Goal: Task Accomplishment & Management: Use online tool/utility

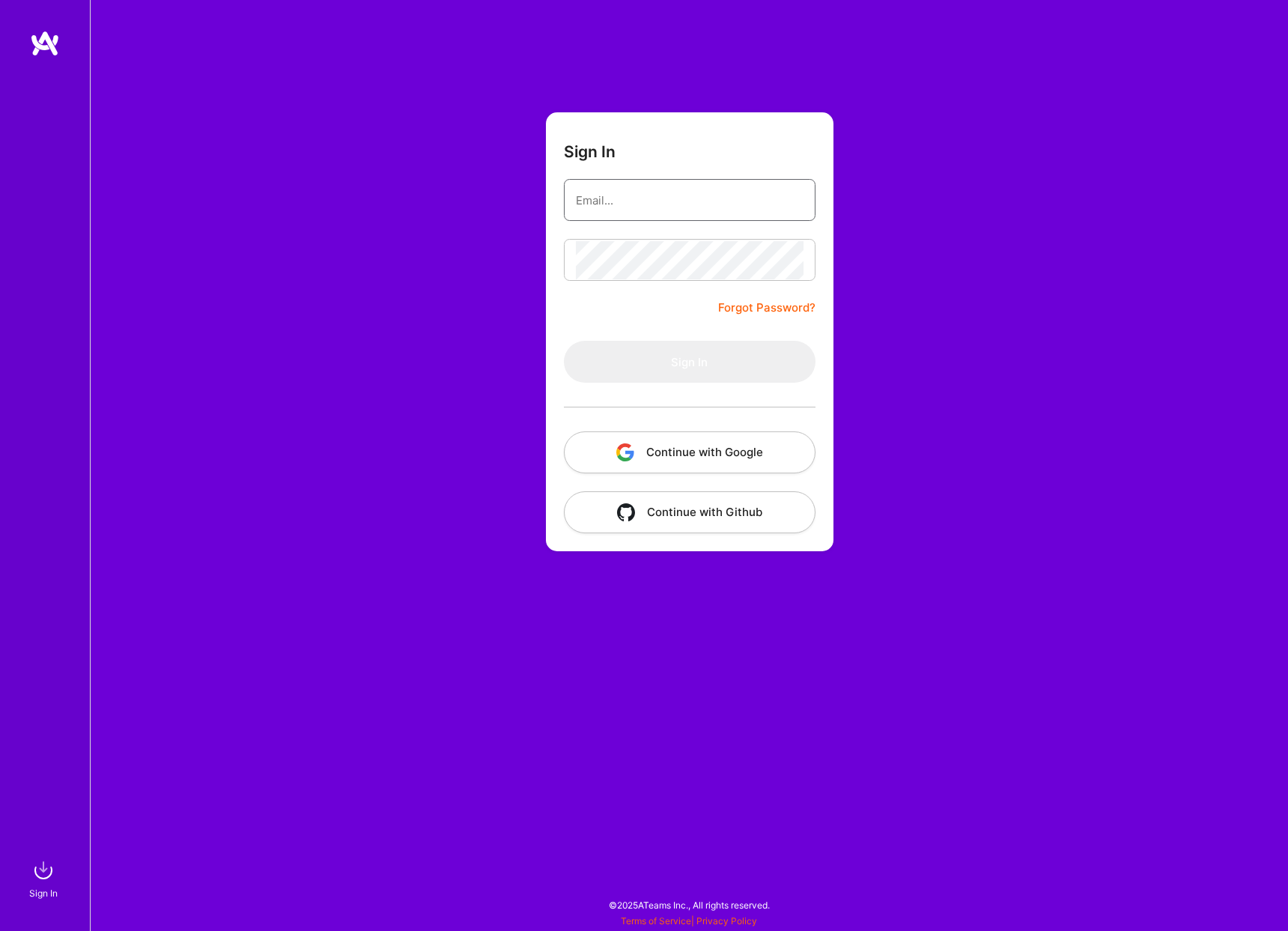
type input "[EMAIL_ADDRESS][DOMAIN_NAME]"
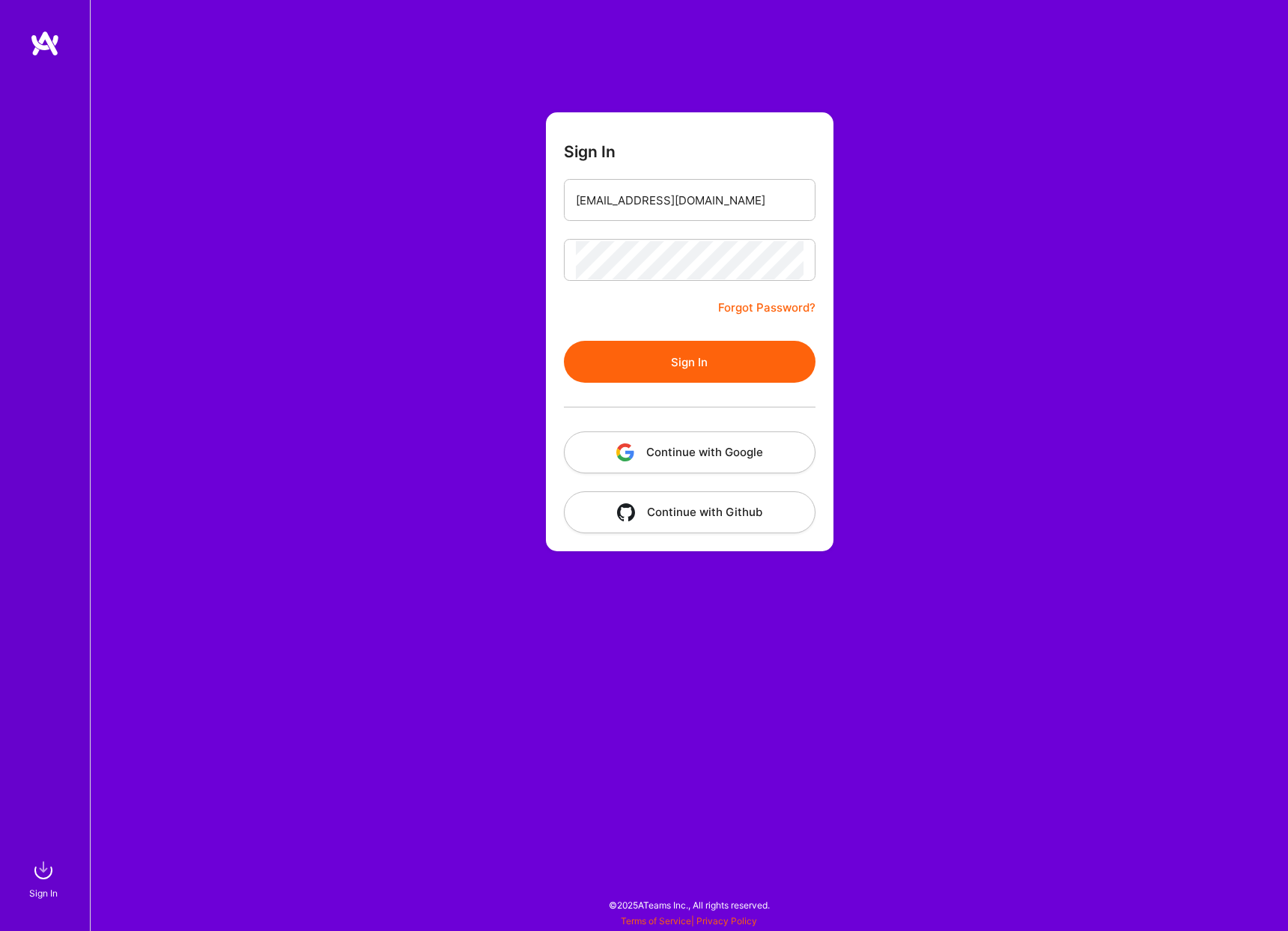
click at [660, 344] on button "Sign In" at bounding box center [690, 361] width 252 height 42
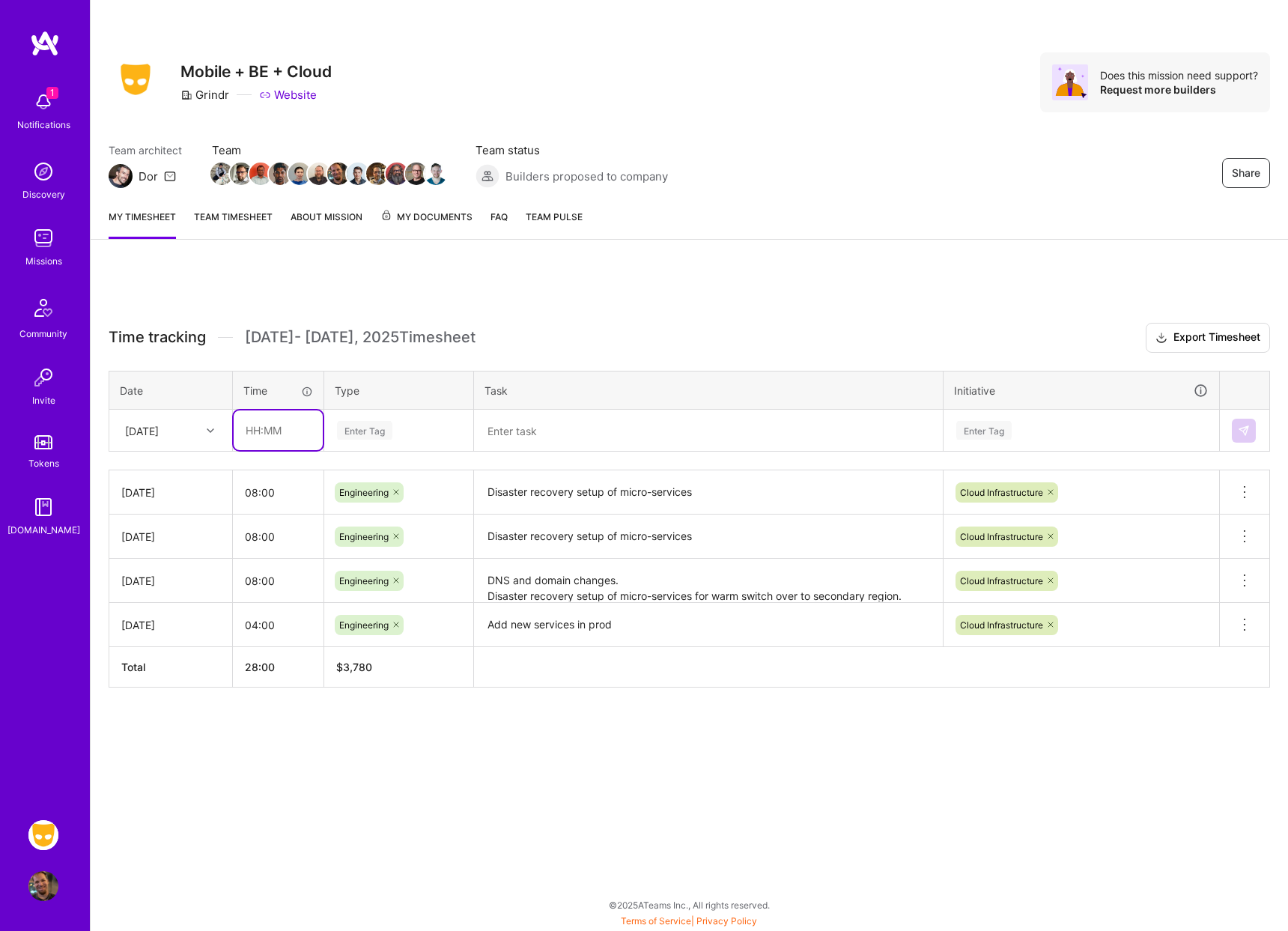
click at [265, 433] on input "text" at bounding box center [278, 430] width 90 height 40
type input "08:00"
click at [398, 444] on div "Enter Tag" at bounding box center [398, 430] width 147 height 39
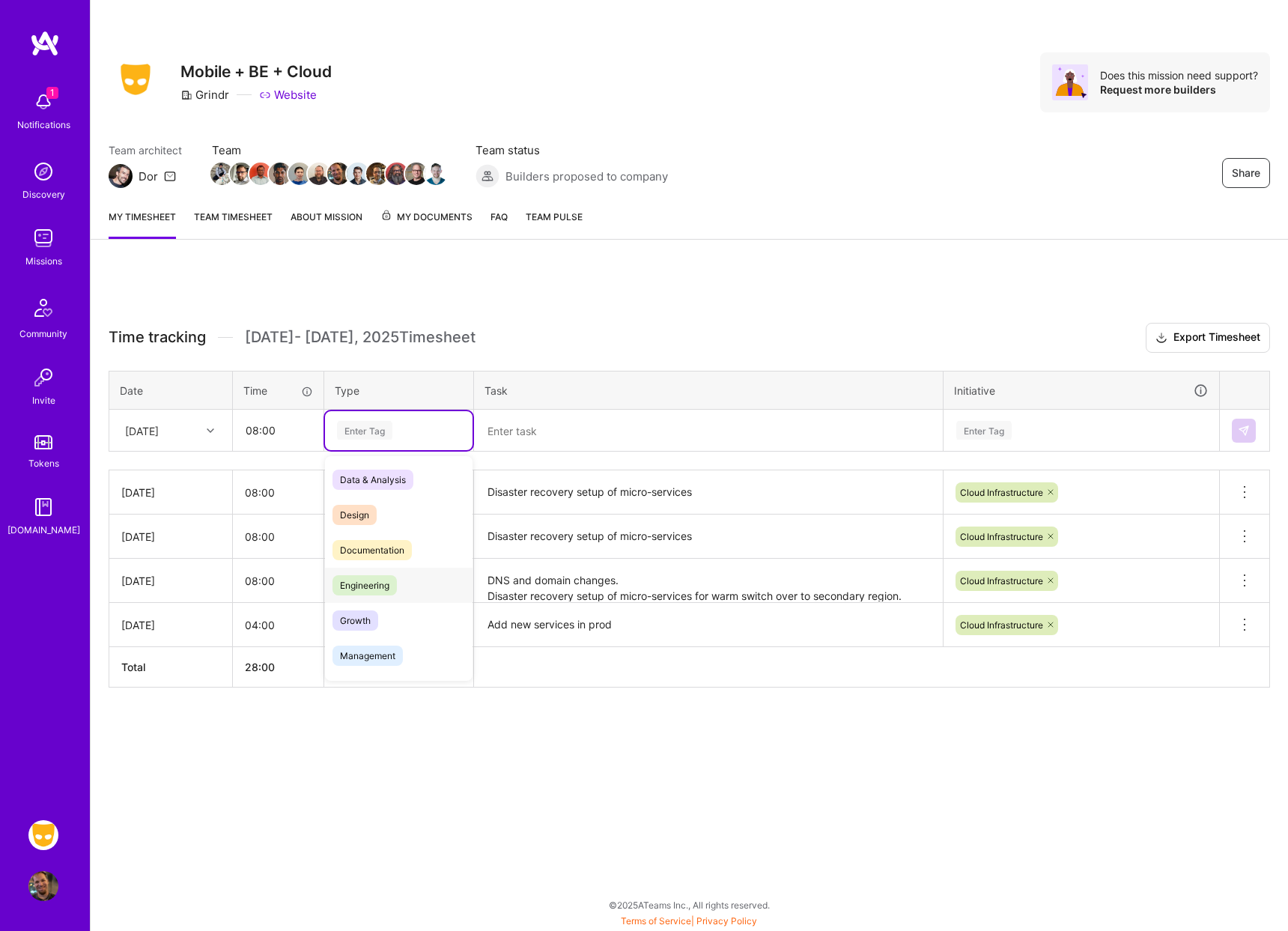
click at [390, 581] on span "Engineering" at bounding box center [364, 586] width 64 height 21
click at [574, 423] on textarea at bounding box center [708, 430] width 466 height 39
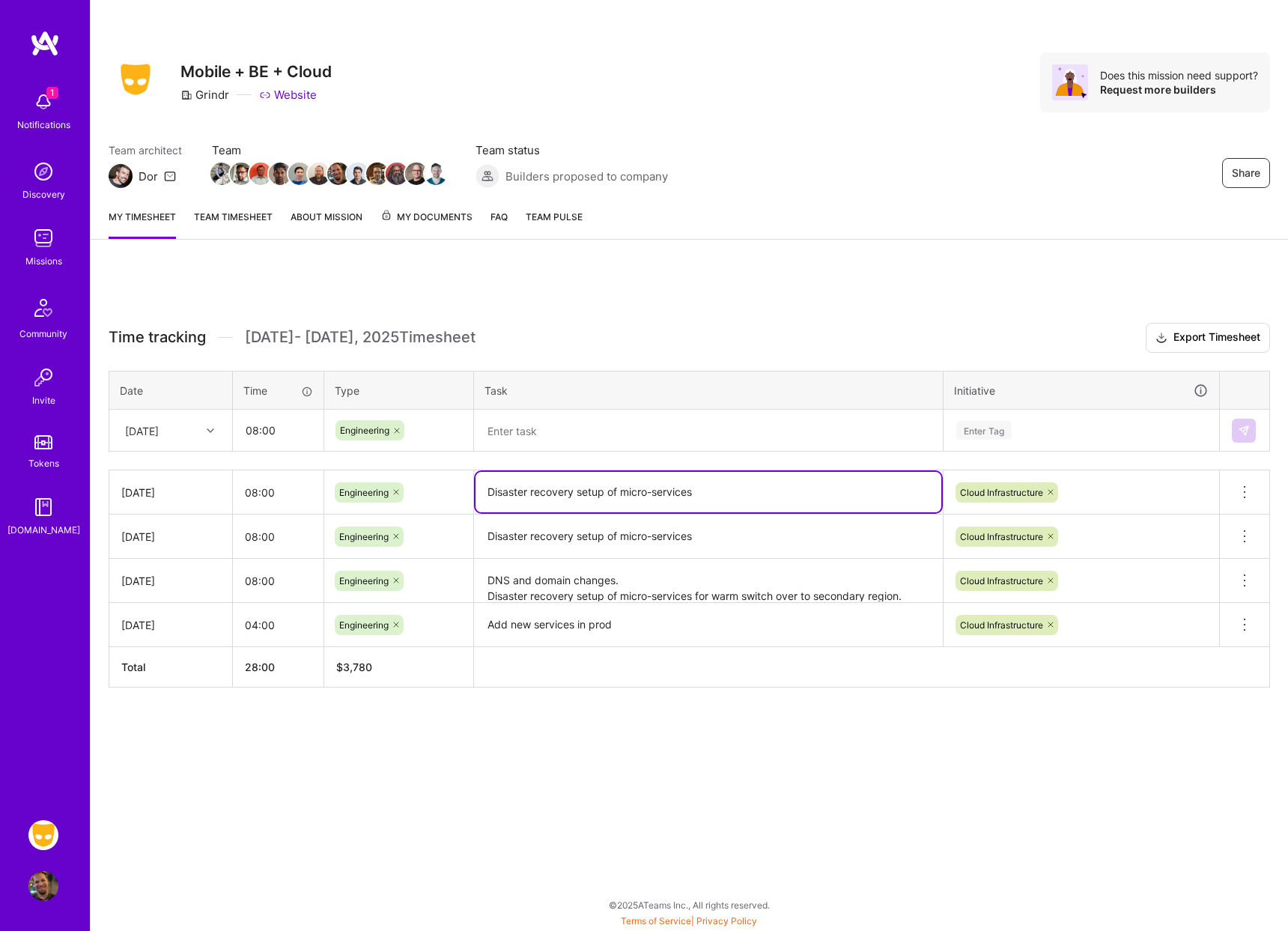
drag, startPoint x: 718, startPoint y: 491, endPoint x: 521, endPoint y: 475, distance: 197.6
click at [521, 475] on textarea "Disaster recovery setup of micro-services" at bounding box center [708, 492] width 466 height 40
click at [580, 438] on textarea at bounding box center [708, 431] width 466 height 40
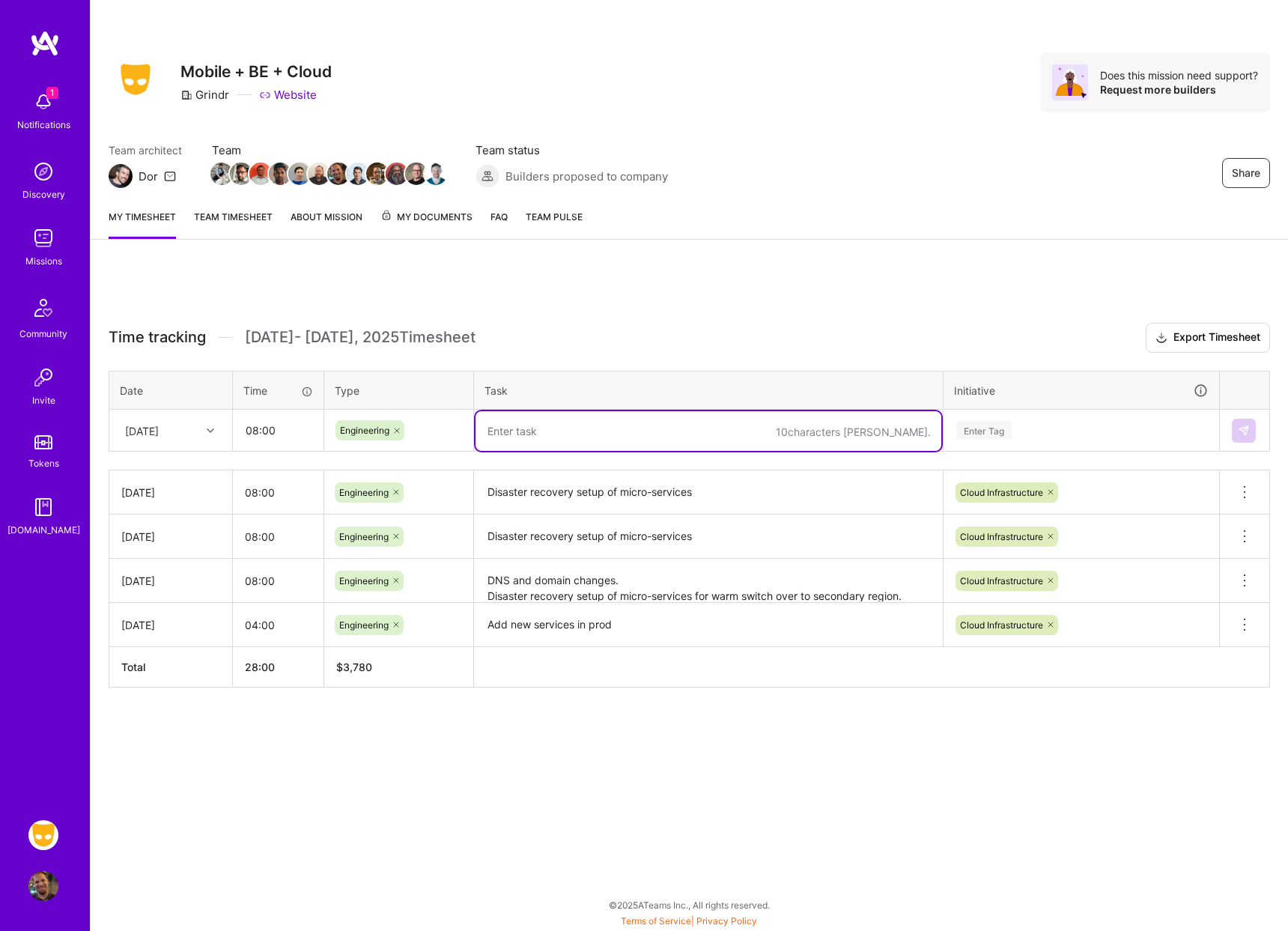
paste textarea "Disaster recovery setup of micro-services"
type textarea "Disaster recovery setup of micro-services"
click at [1000, 432] on div "Enter Tag" at bounding box center [984, 430] width 55 height 23
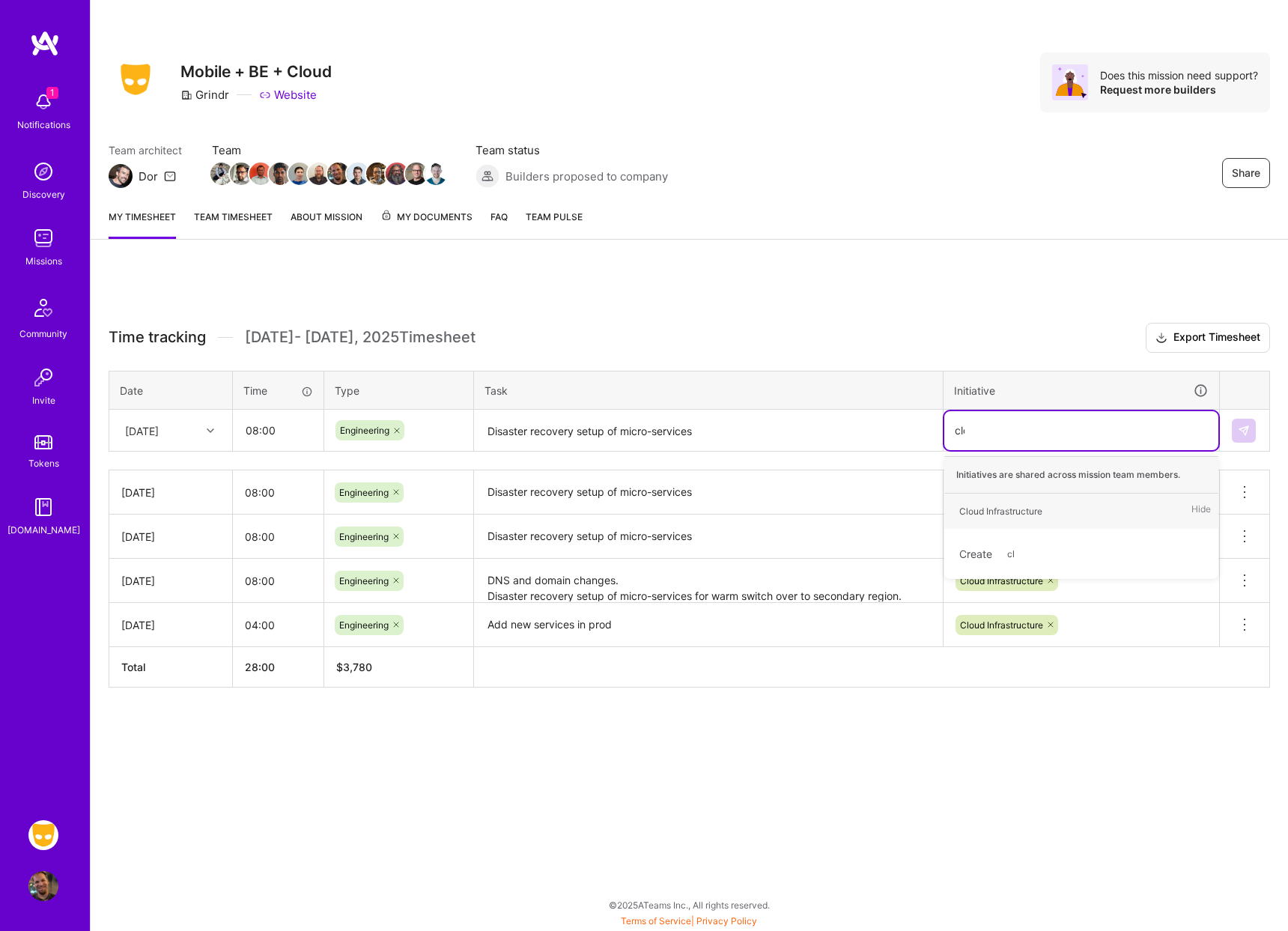
type input "clou"
click at [1009, 509] on div "Cloud Infrastructure" at bounding box center [1000, 511] width 83 height 16
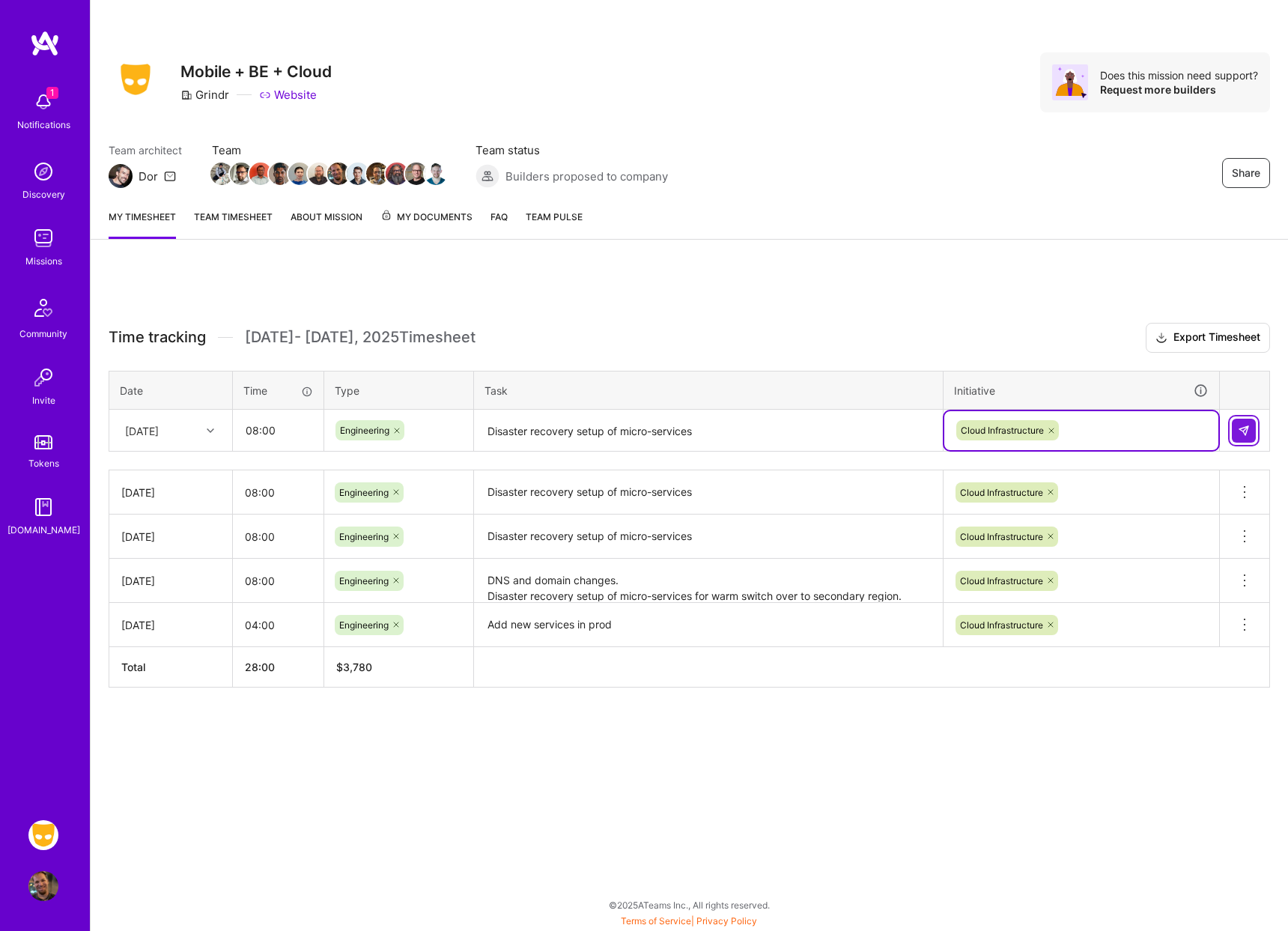
click at [1249, 428] on img at bounding box center [1244, 430] width 12 height 12
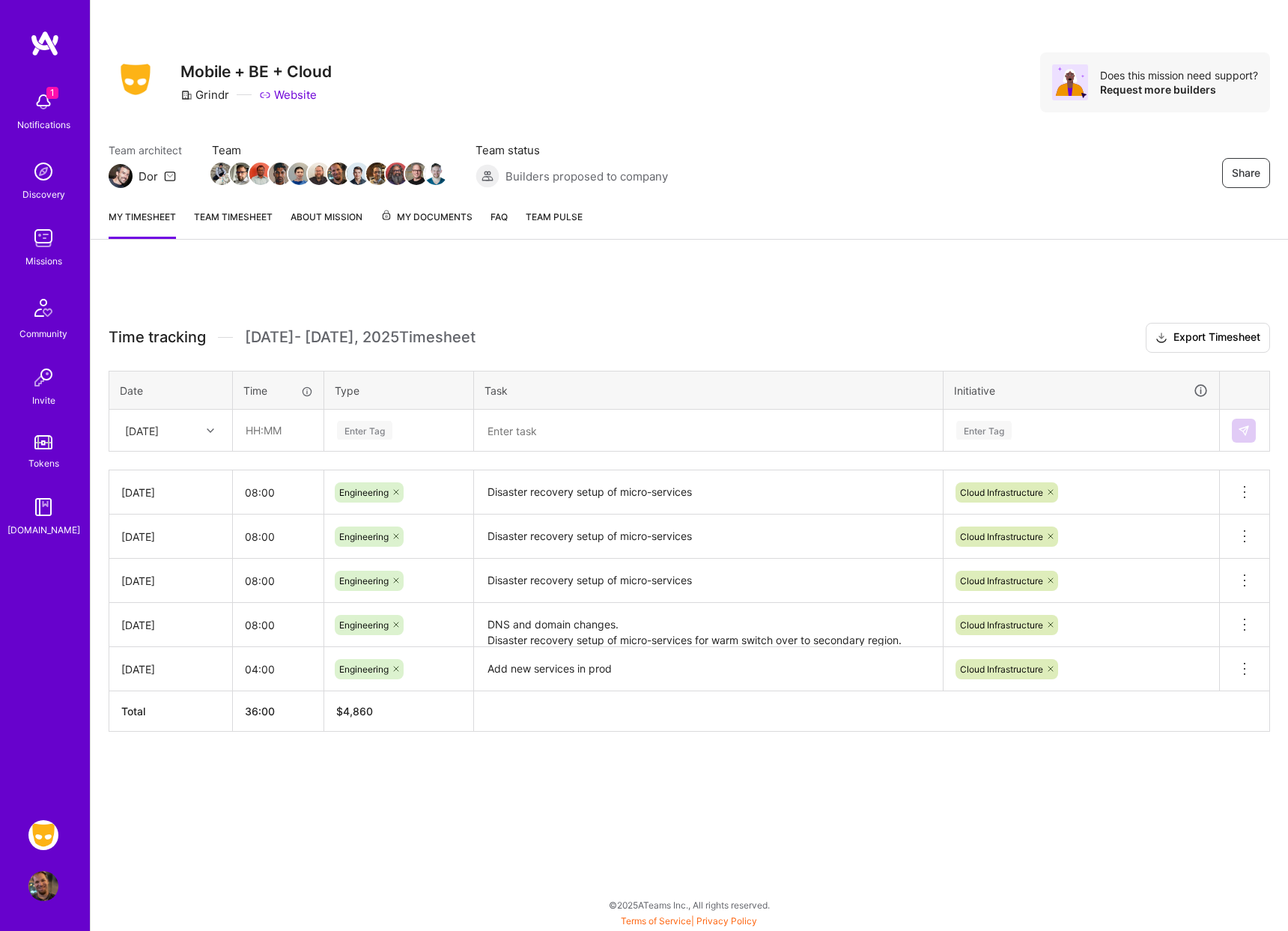
click at [245, 212] on link "Team timesheet" at bounding box center [233, 224] width 78 height 30
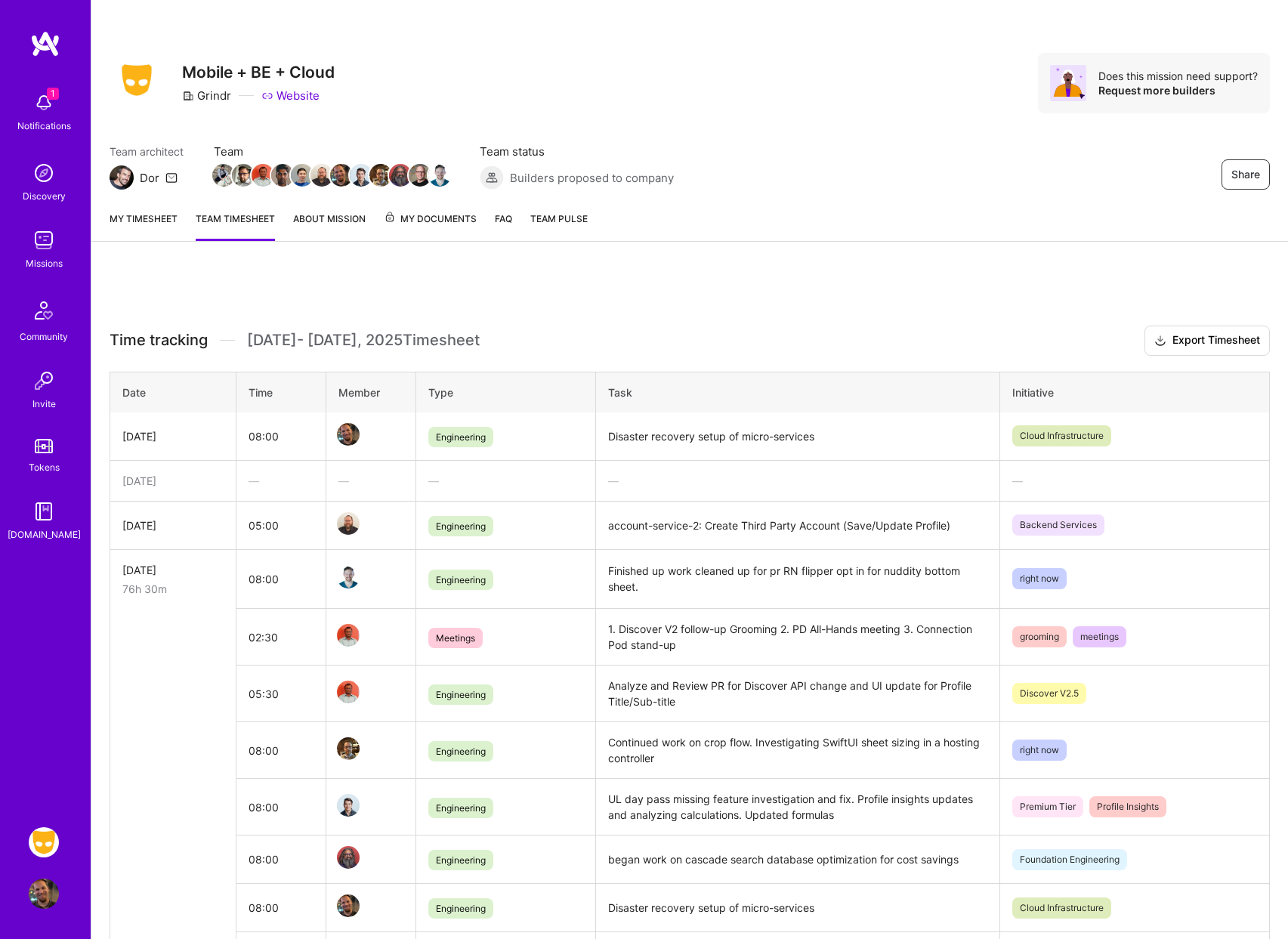
click at [145, 223] on link "My timesheet" at bounding box center [143, 226] width 68 height 30
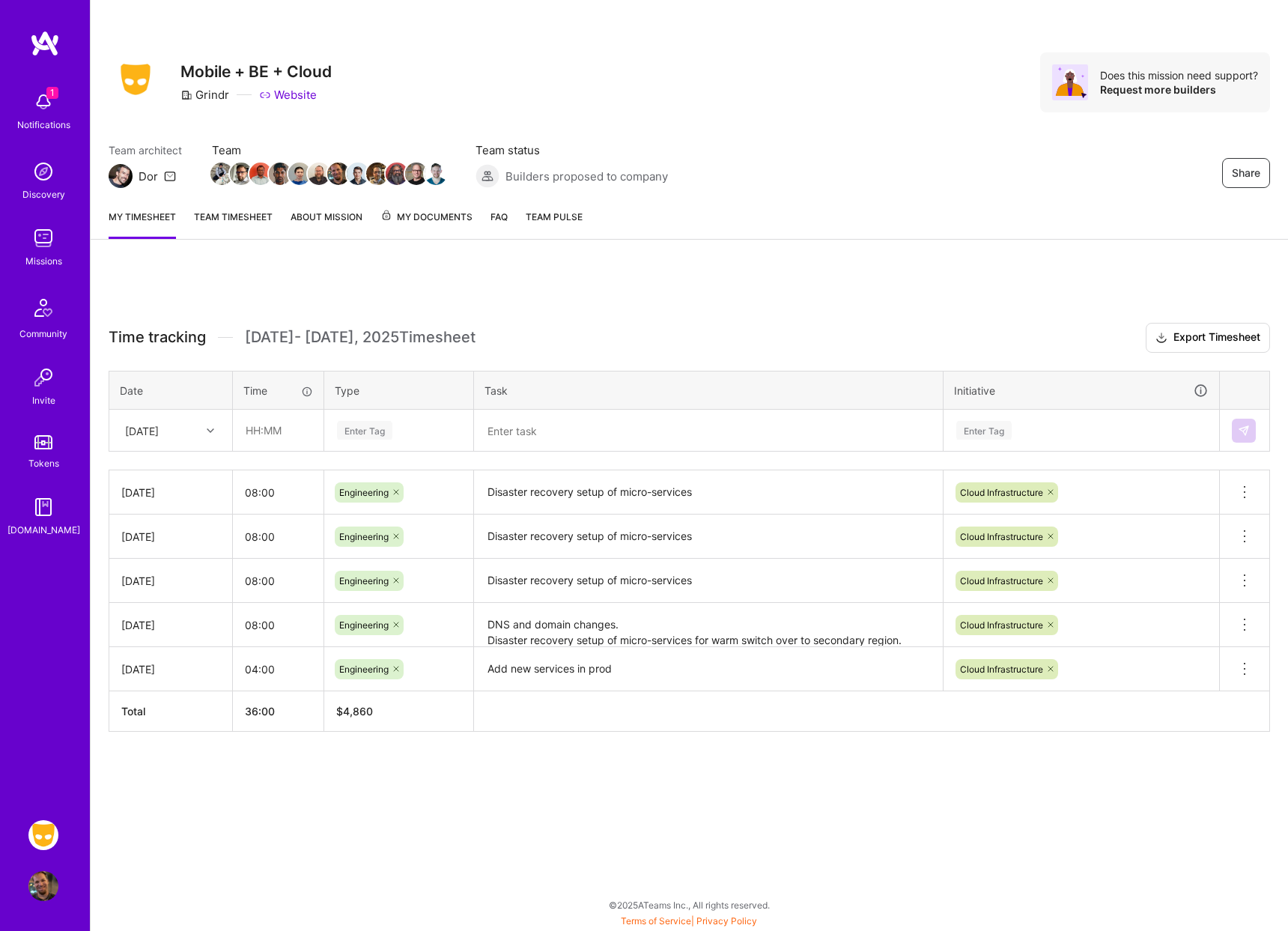
click at [254, 219] on link "Team timesheet" at bounding box center [233, 224] width 78 height 30
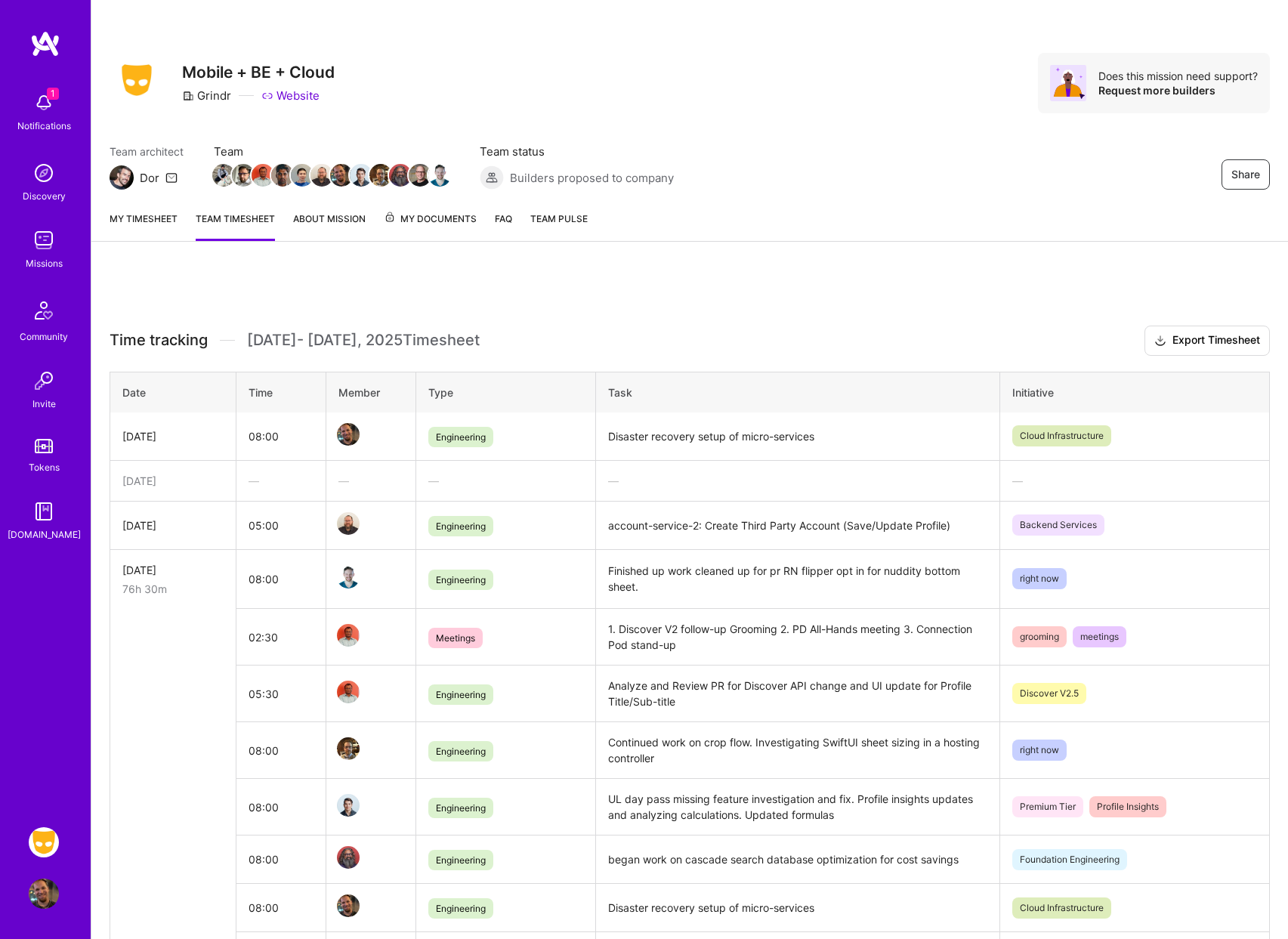
click at [339, 217] on link "About Mission" at bounding box center [329, 226] width 73 height 30
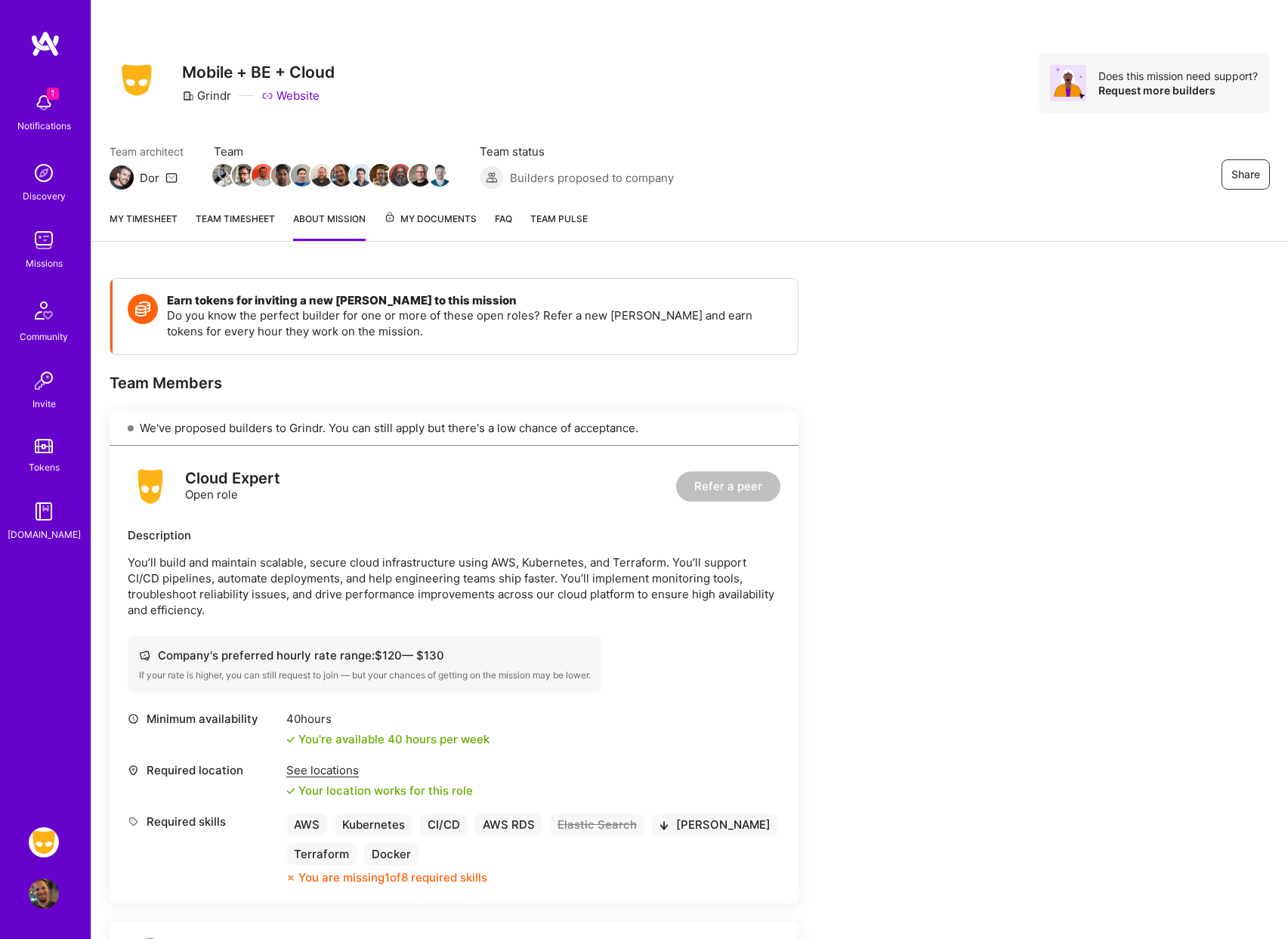
click at [580, 225] on link "Team Pulse" at bounding box center [559, 226] width 58 height 30
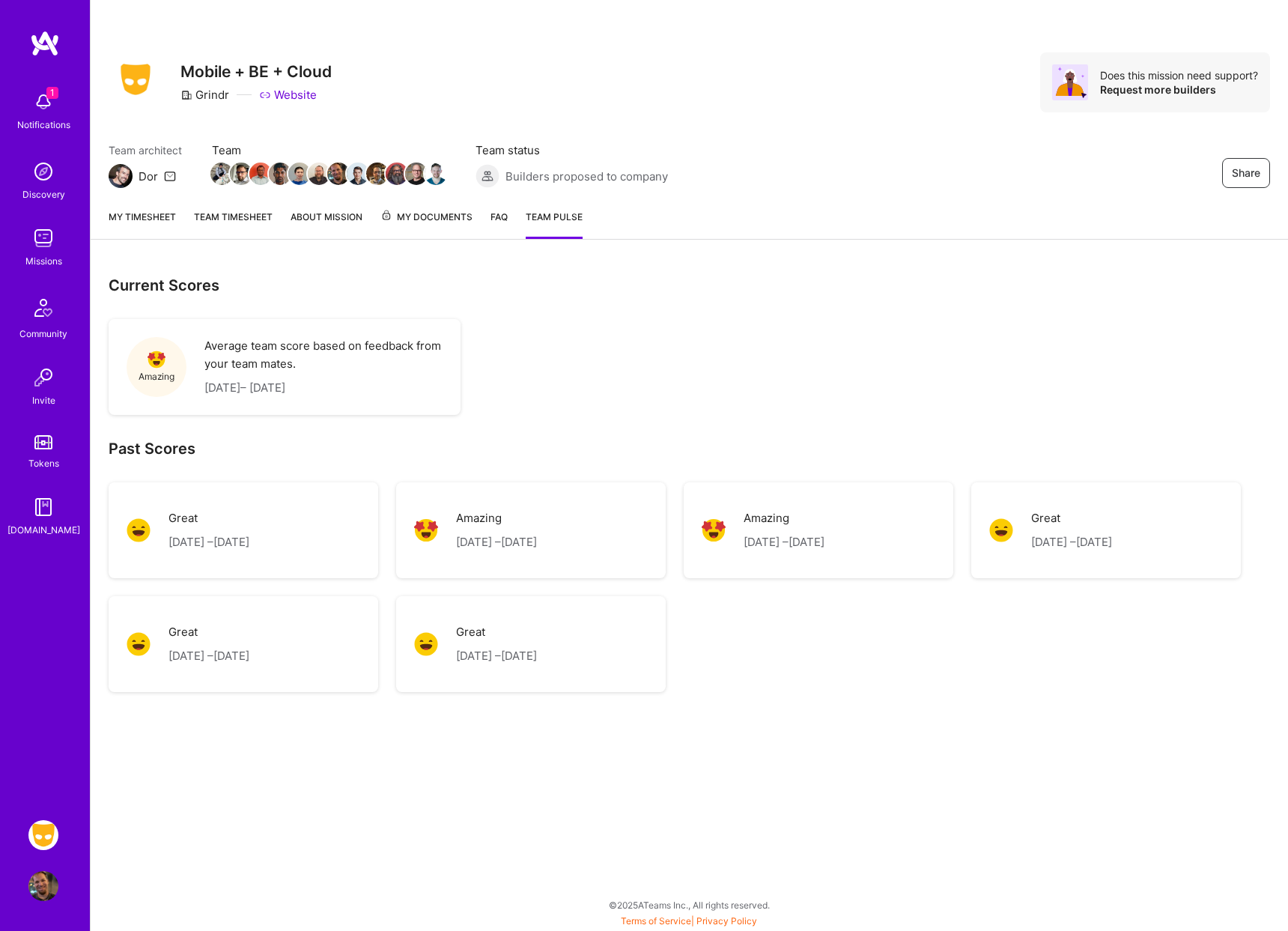
click at [406, 219] on span "My Documents" at bounding box center [426, 217] width 92 height 17
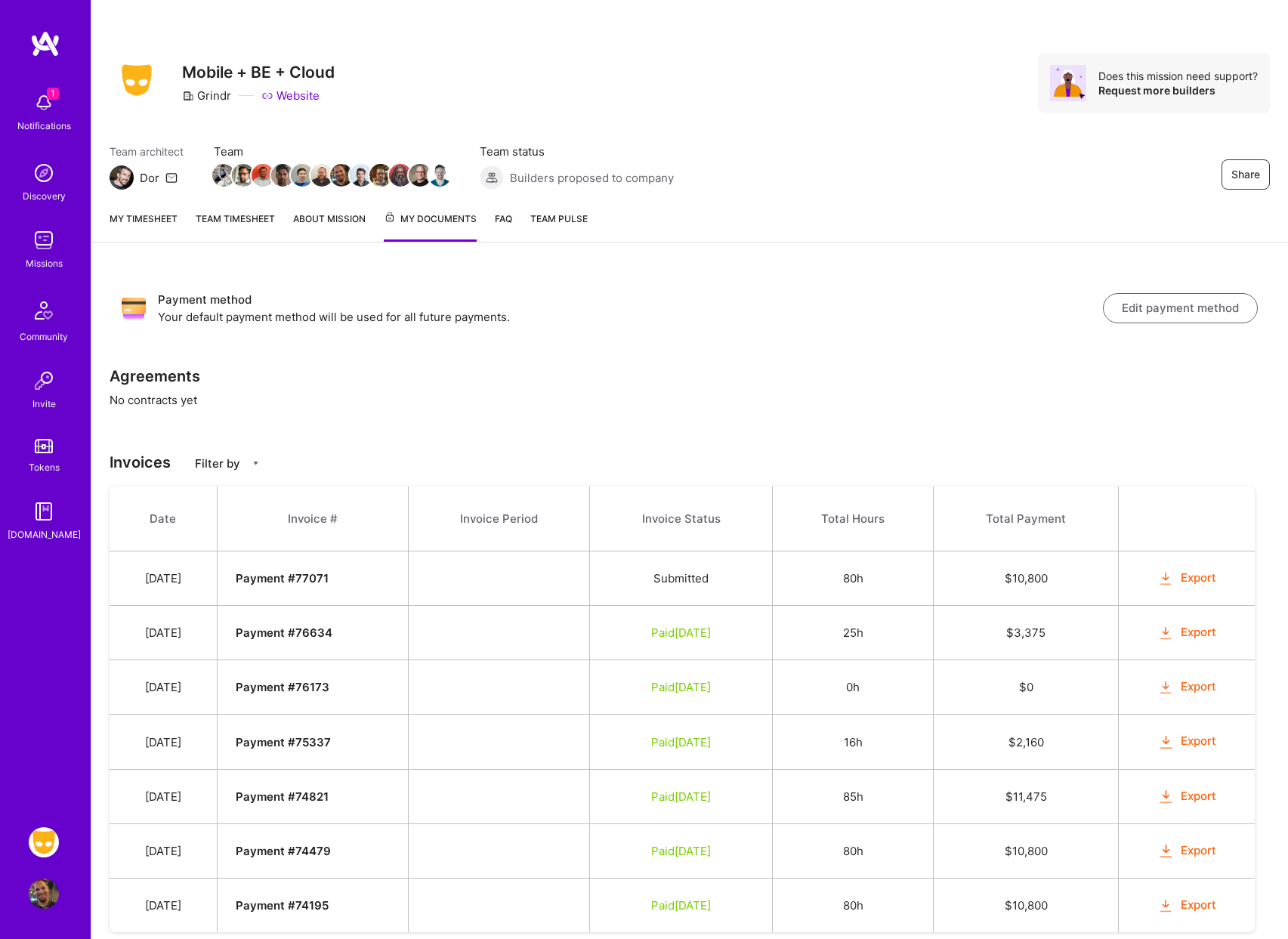
click at [141, 217] on link "My timesheet" at bounding box center [143, 226] width 68 height 31
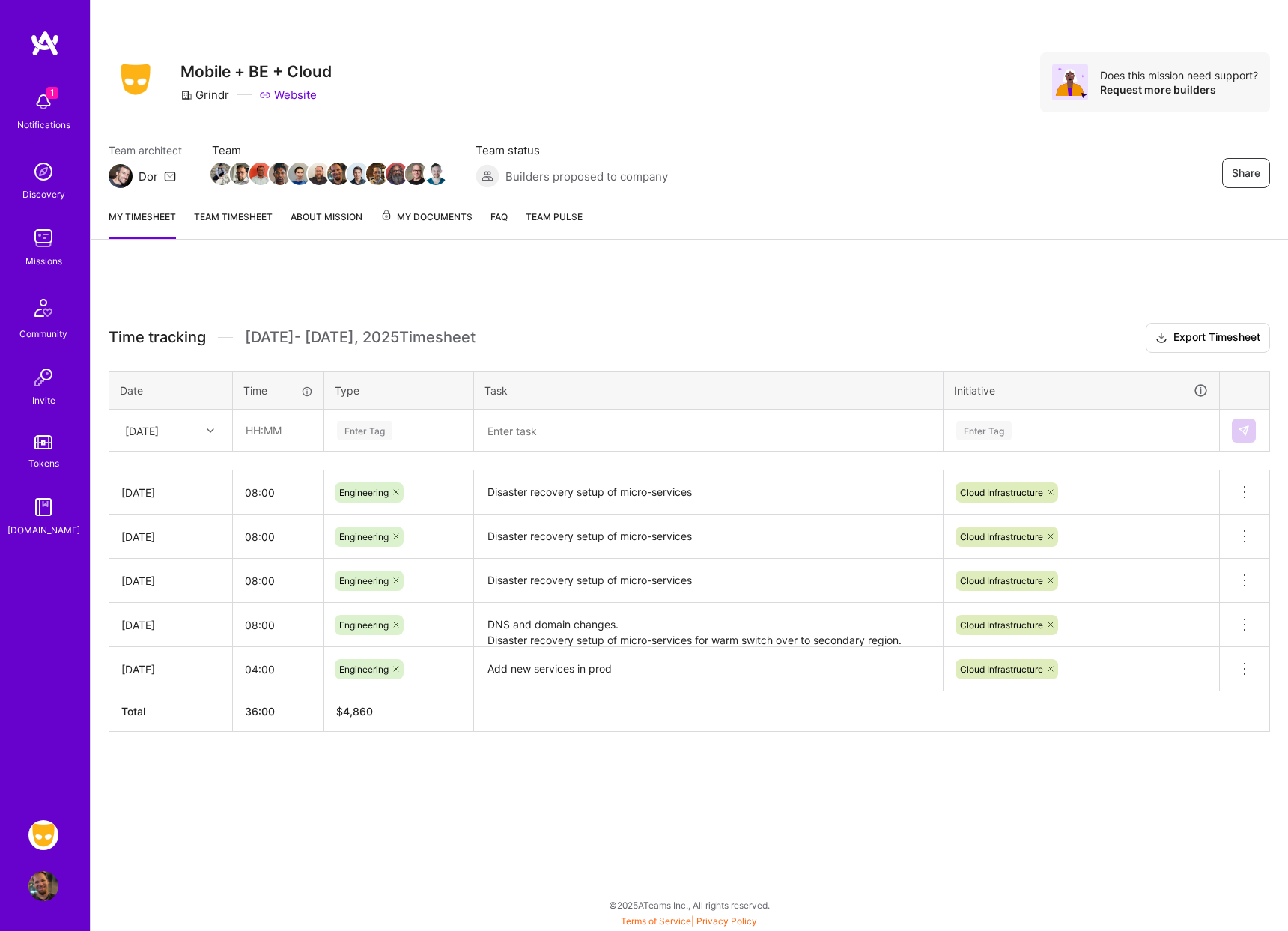
click at [991, 311] on div "Time tracking [DATE] - [DATE] Timesheet Export Timesheet Date Time Type Task In…" at bounding box center [689, 531] width 1198 height 548
click at [252, 217] on link "Team timesheet" at bounding box center [233, 224] width 78 height 30
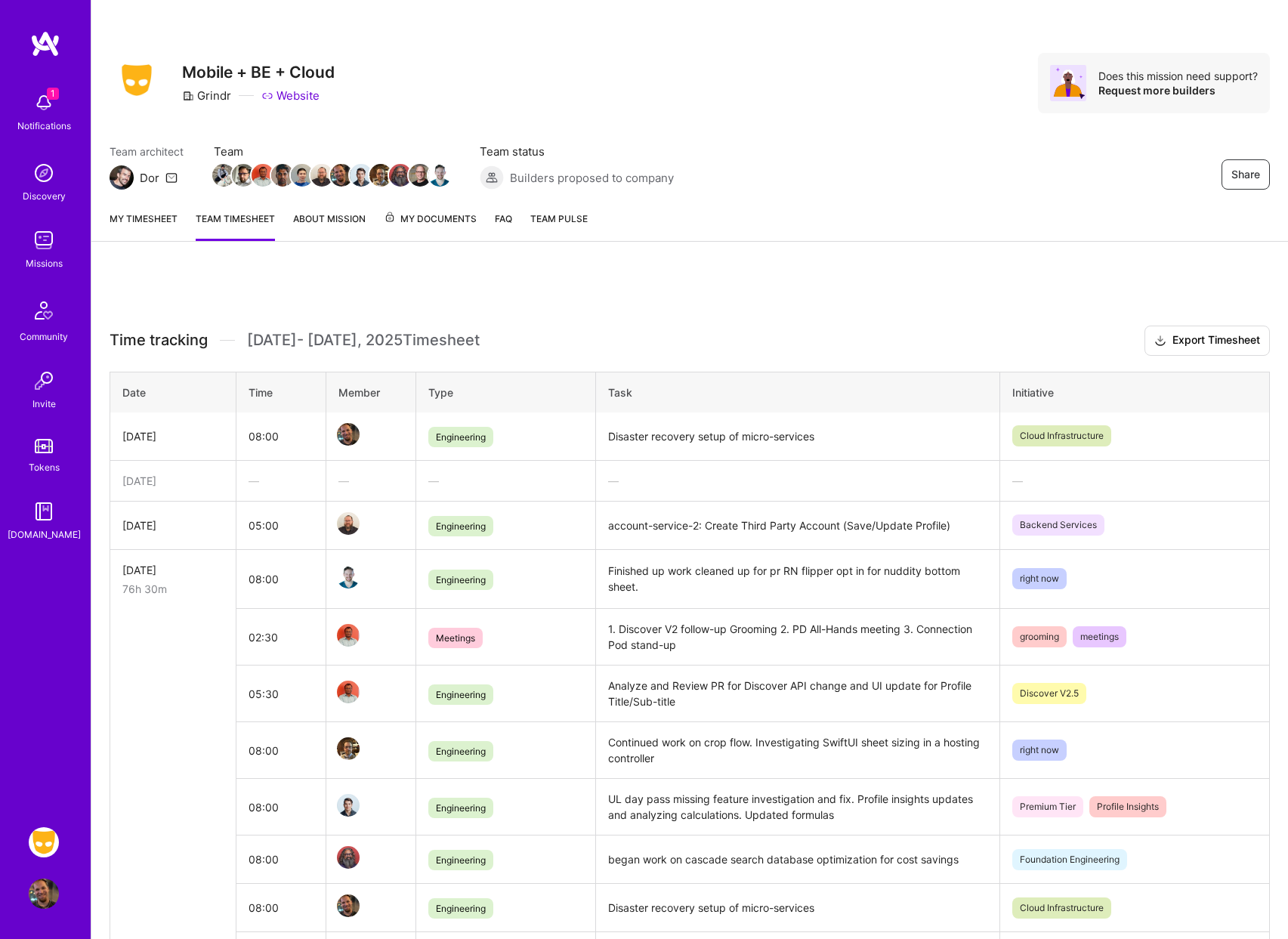
click at [341, 217] on link "About Mission" at bounding box center [329, 226] width 73 height 30
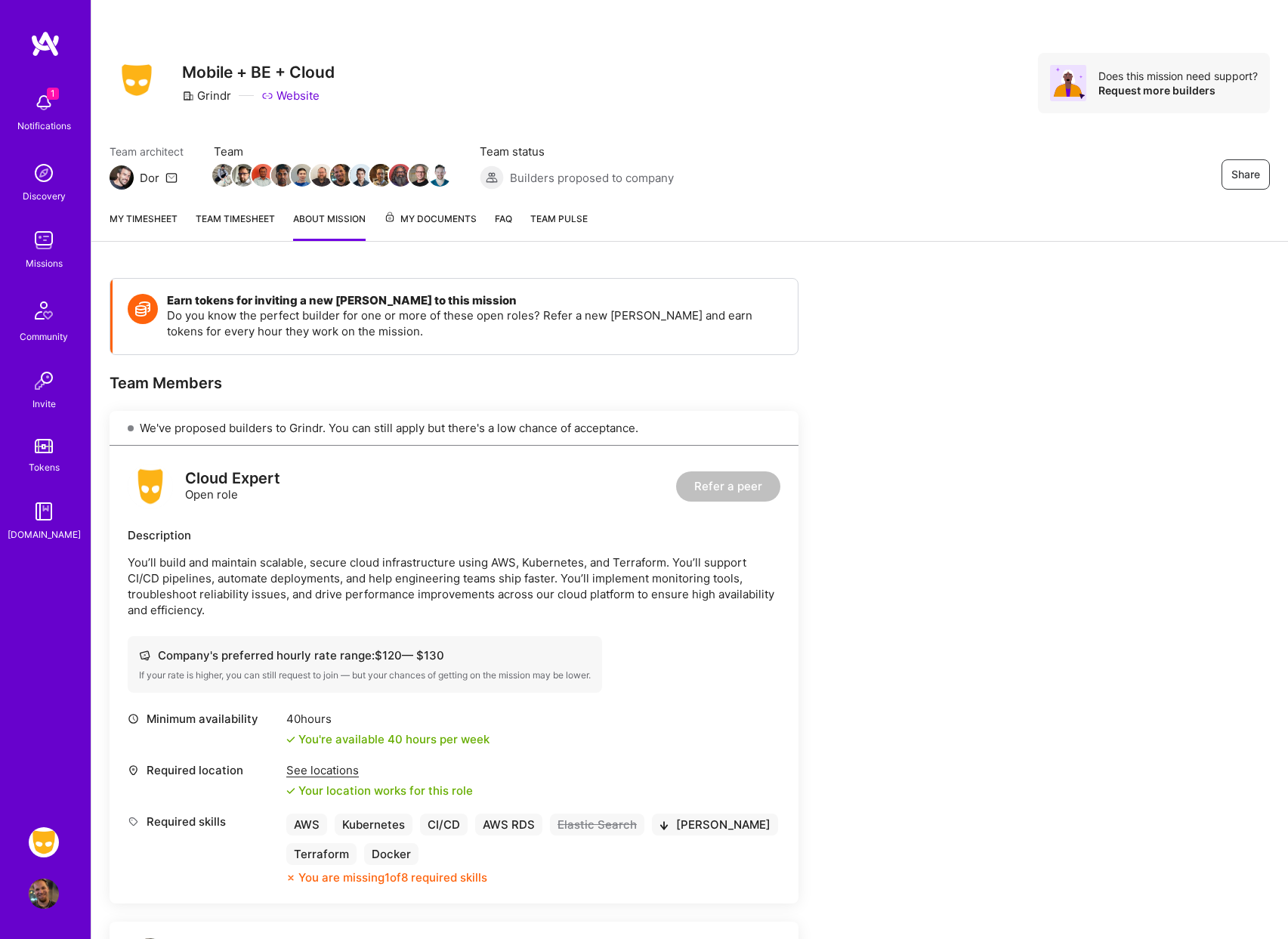
click at [471, 218] on span "My Documents" at bounding box center [430, 219] width 93 height 17
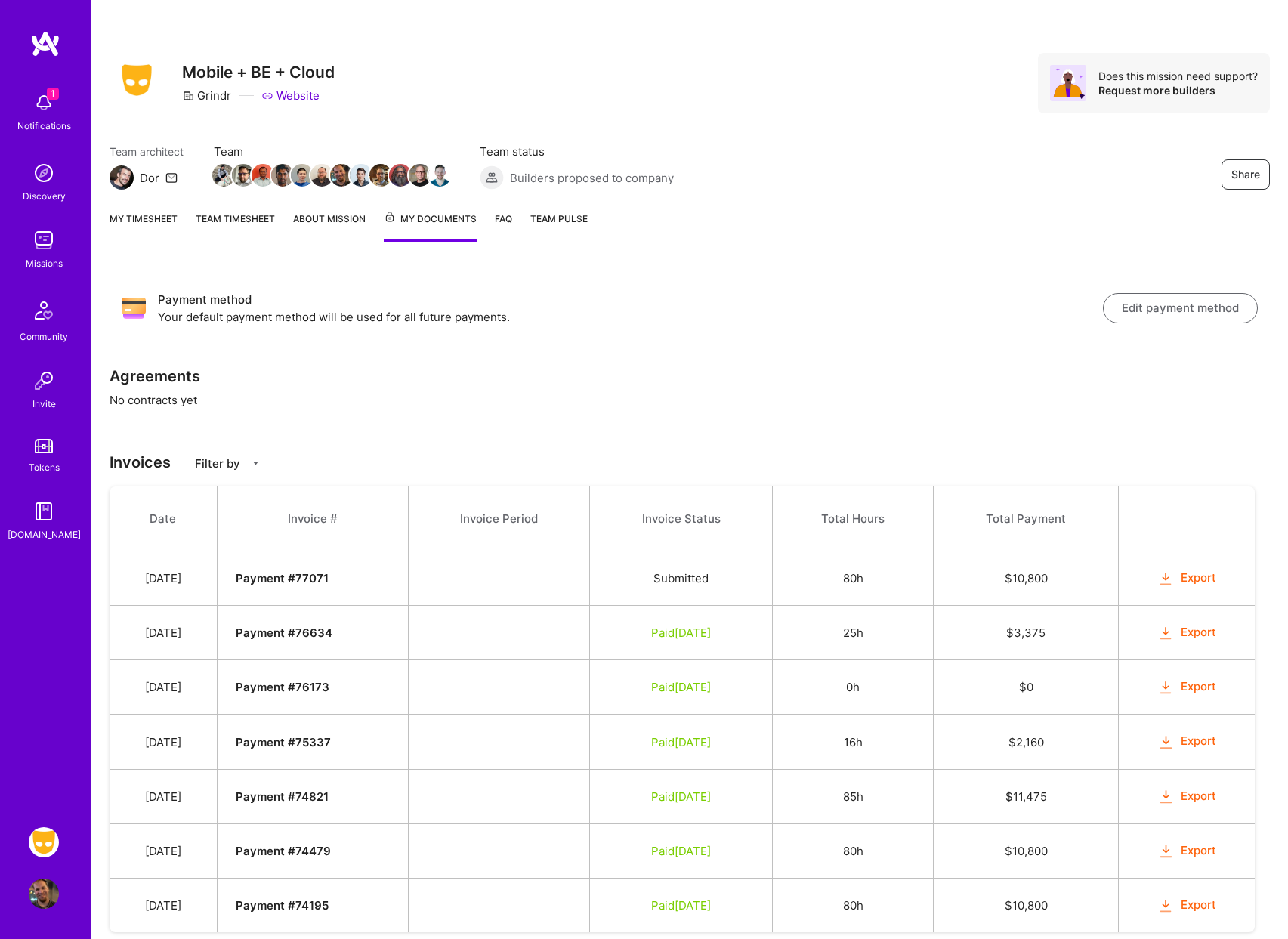
click at [152, 215] on link "My timesheet" at bounding box center [143, 226] width 68 height 31
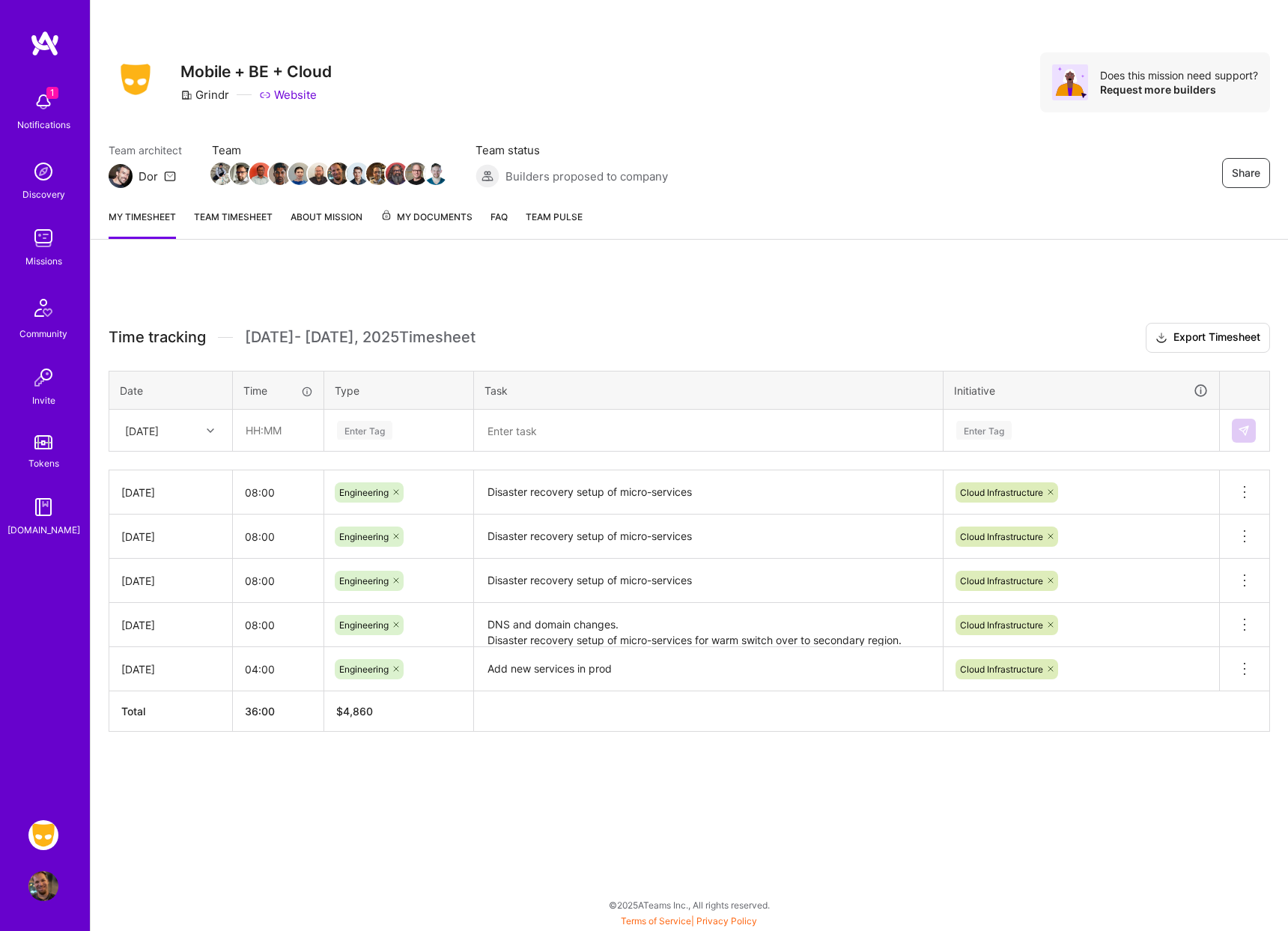
click at [36, 84] on div "1 Notifications" at bounding box center [43, 109] width 93 height 52
click at [821, 204] on div "1 1 Notifications Discovery Missions Community Invite Tokens [DOMAIN_NAME] Grin…" at bounding box center [644, 462] width 1288 height 924
